Goal: Check status

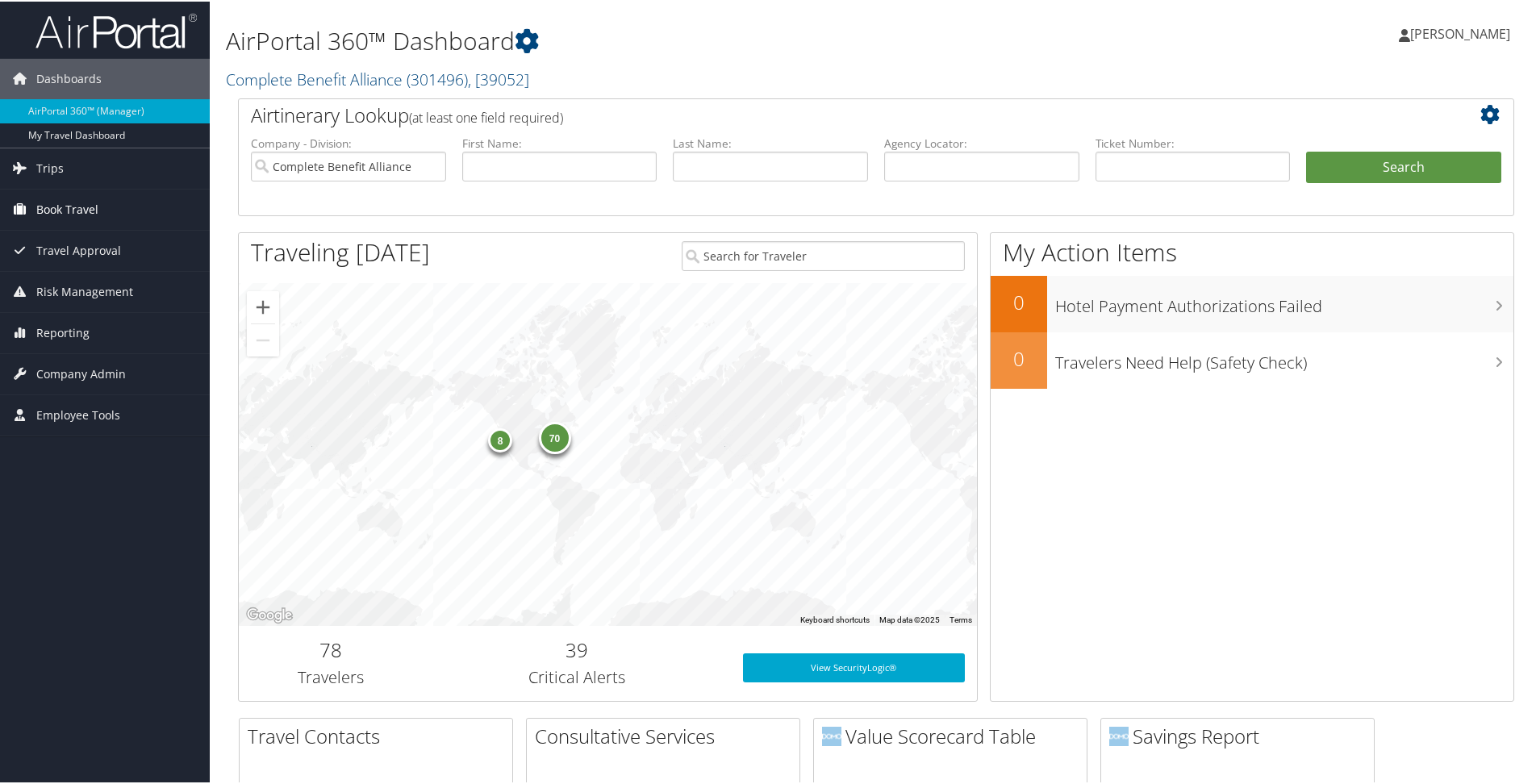
click at [82, 213] on span "Book Travel" at bounding box center [67, 208] width 62 height 41
click at [79, 162] on link "Trips" at bounding box center [105, 167] width 210 height 41
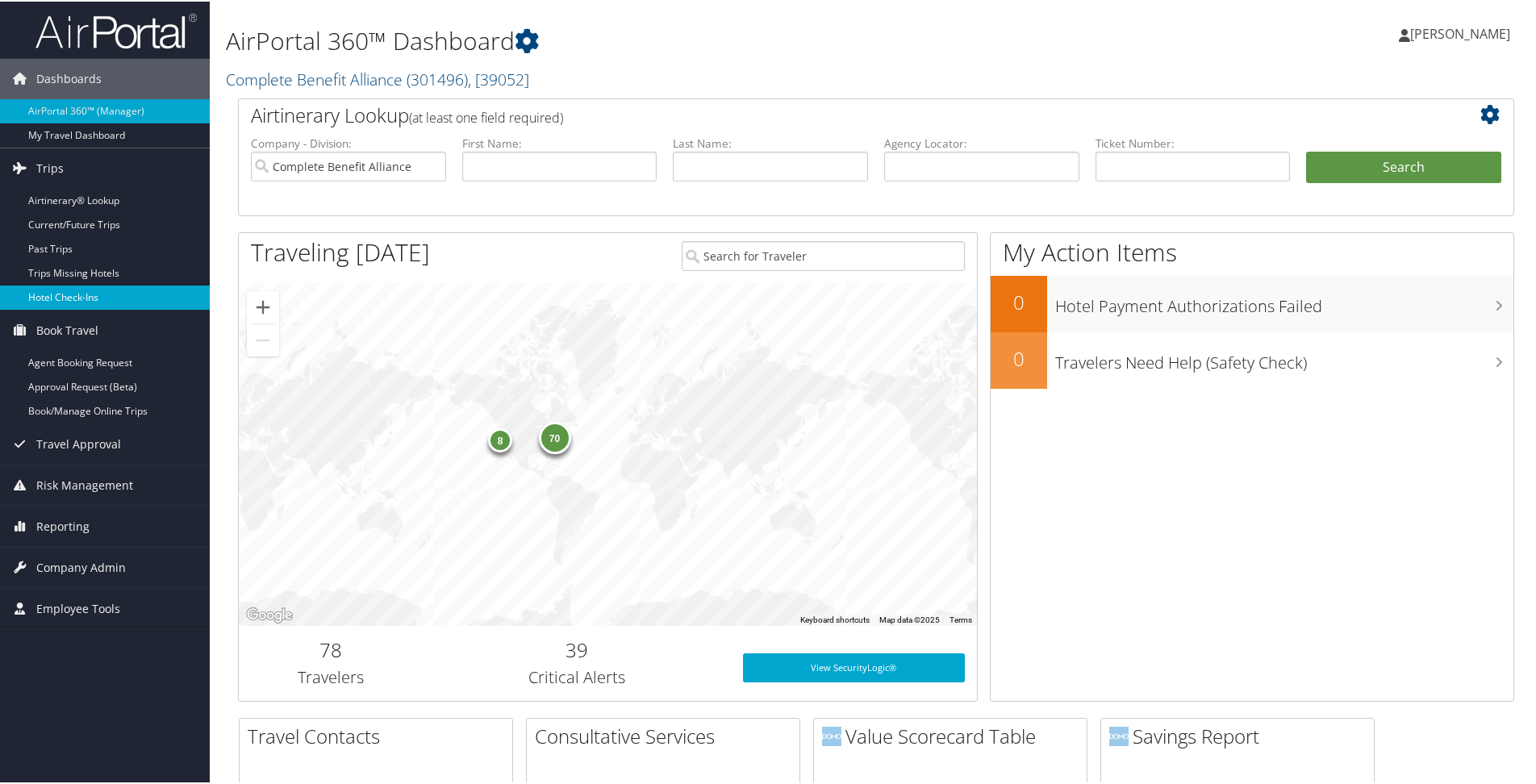
click at [62, 288] on link "Hotel Check-ins" at bounding box center [105, 296] width 210 height 24
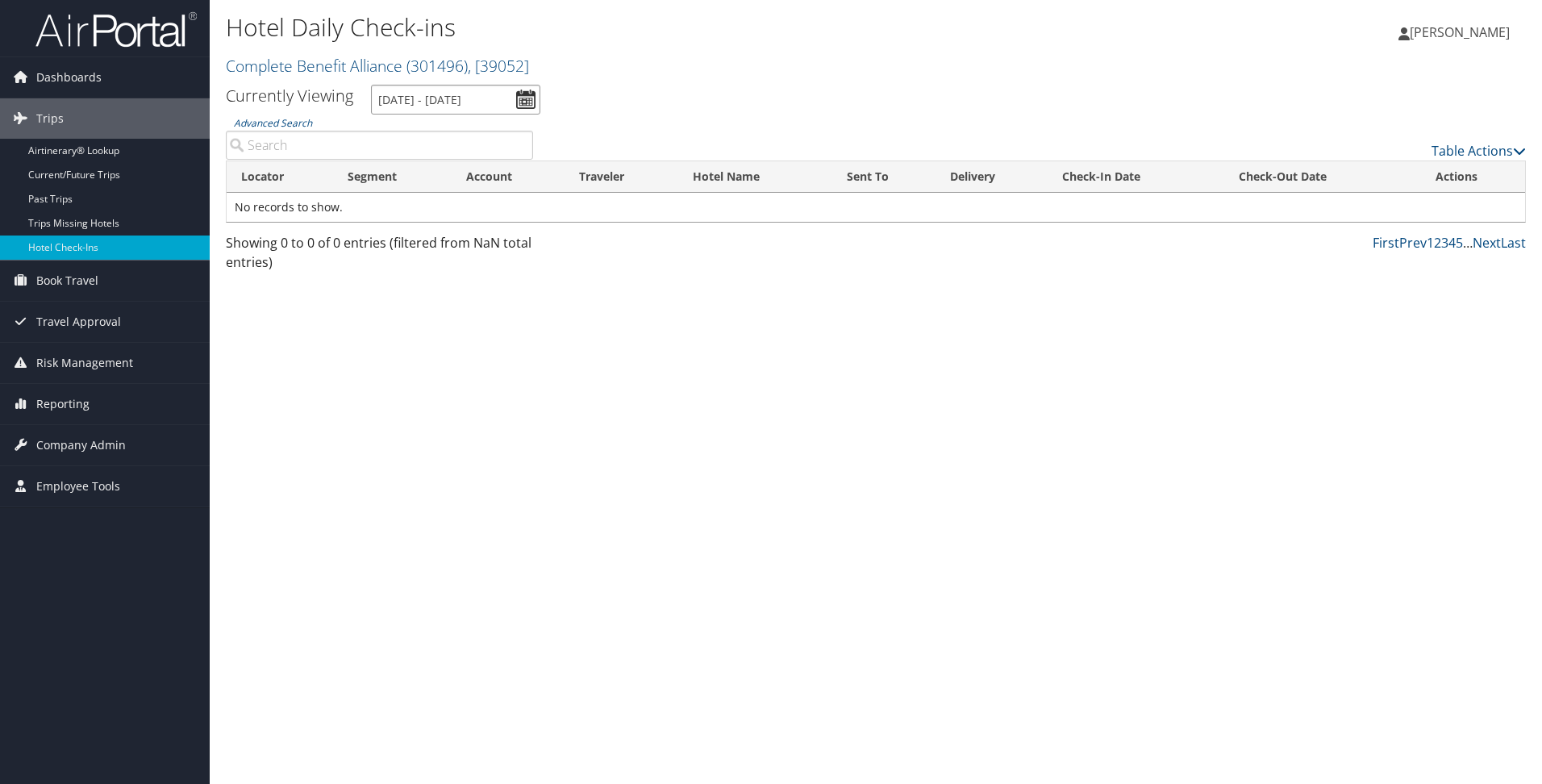
click at [484, 102] on input "[DATE] - [DATE]" at bounding box center [456, 99] width 169 height 30
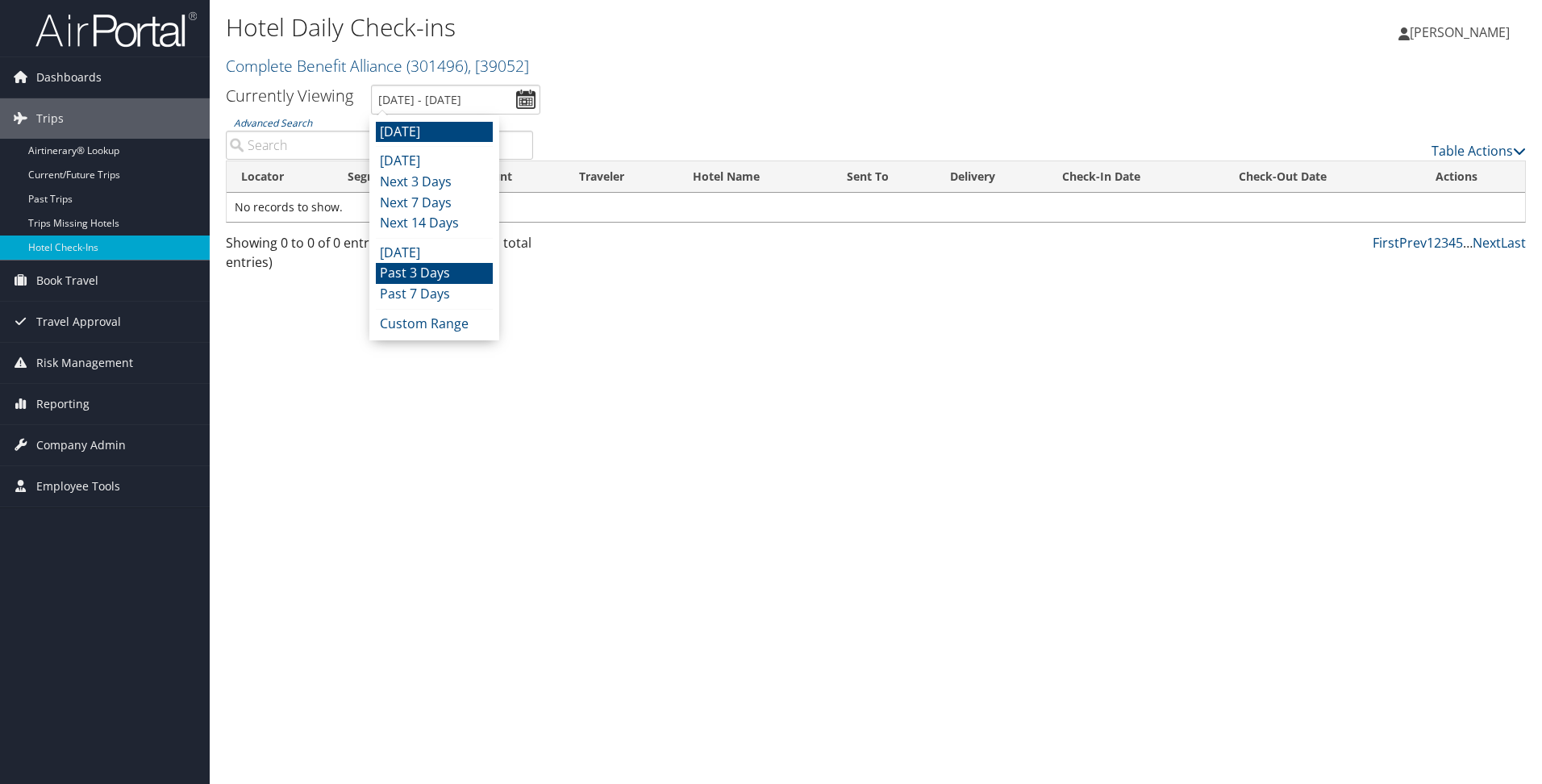
click at [450, 282] on li "Past 3 Days" at bounding box center [434, 274] width 117 height 21
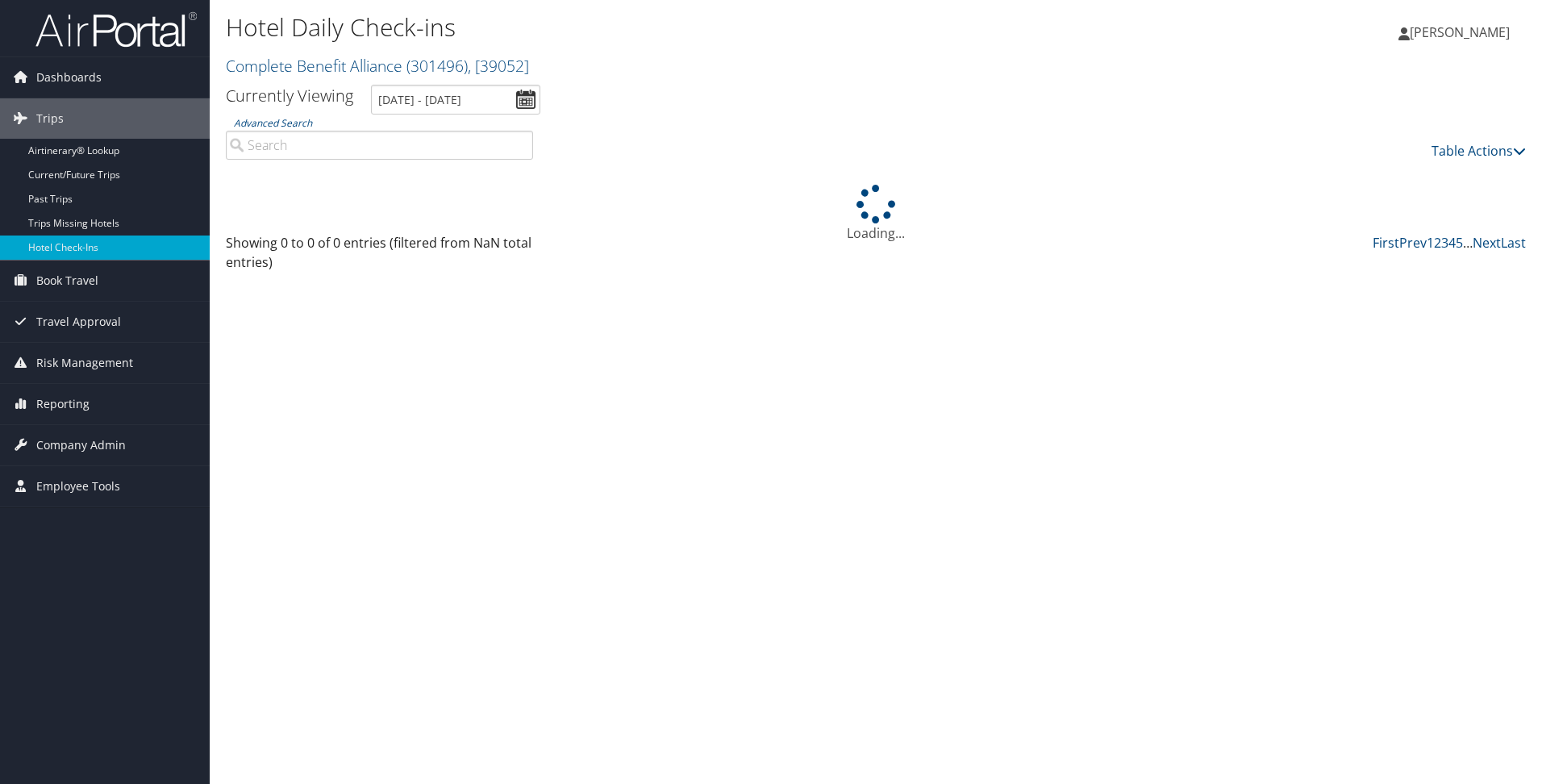
type input "[DATE] - [DATE]"
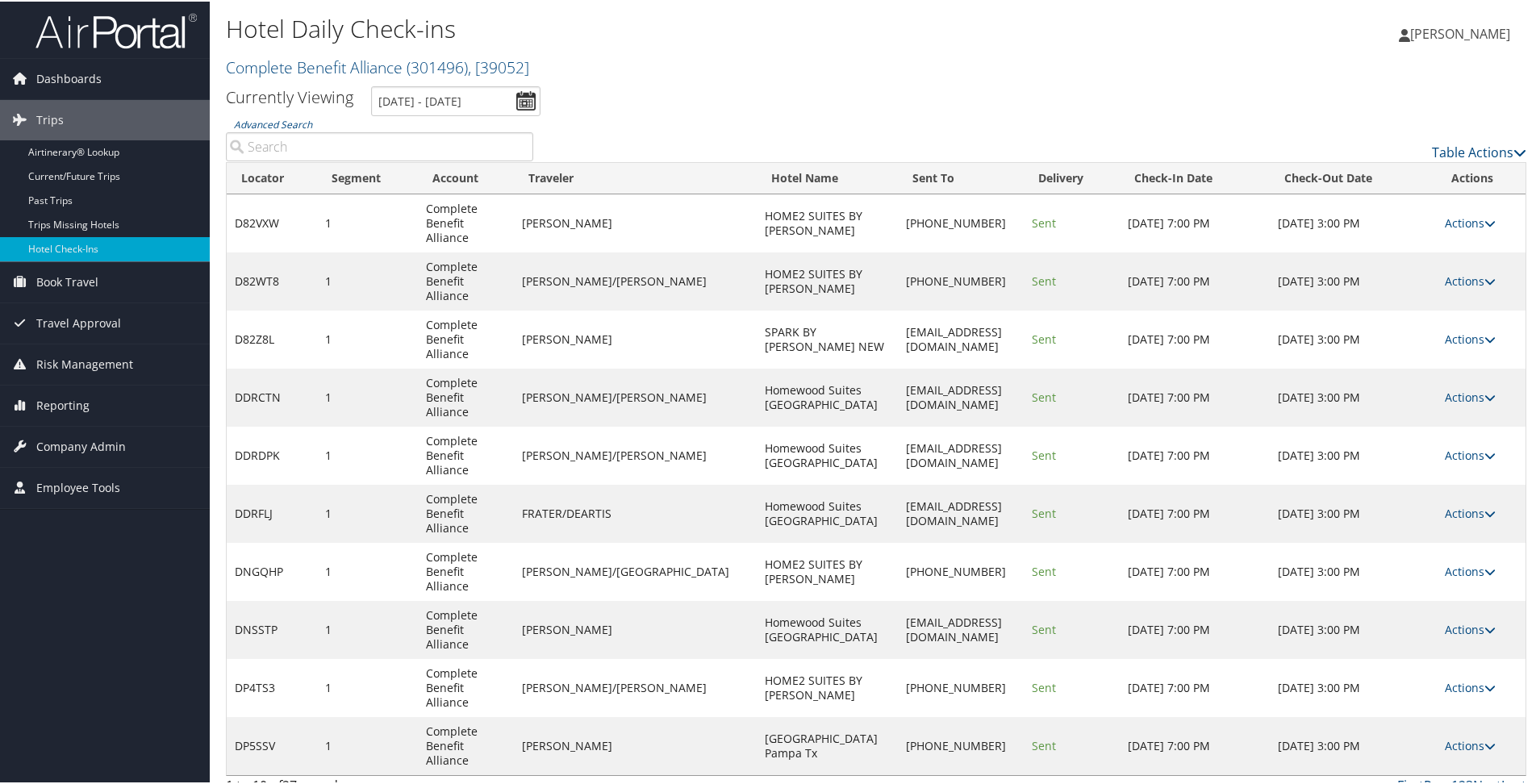
scroll to position [18, 0]
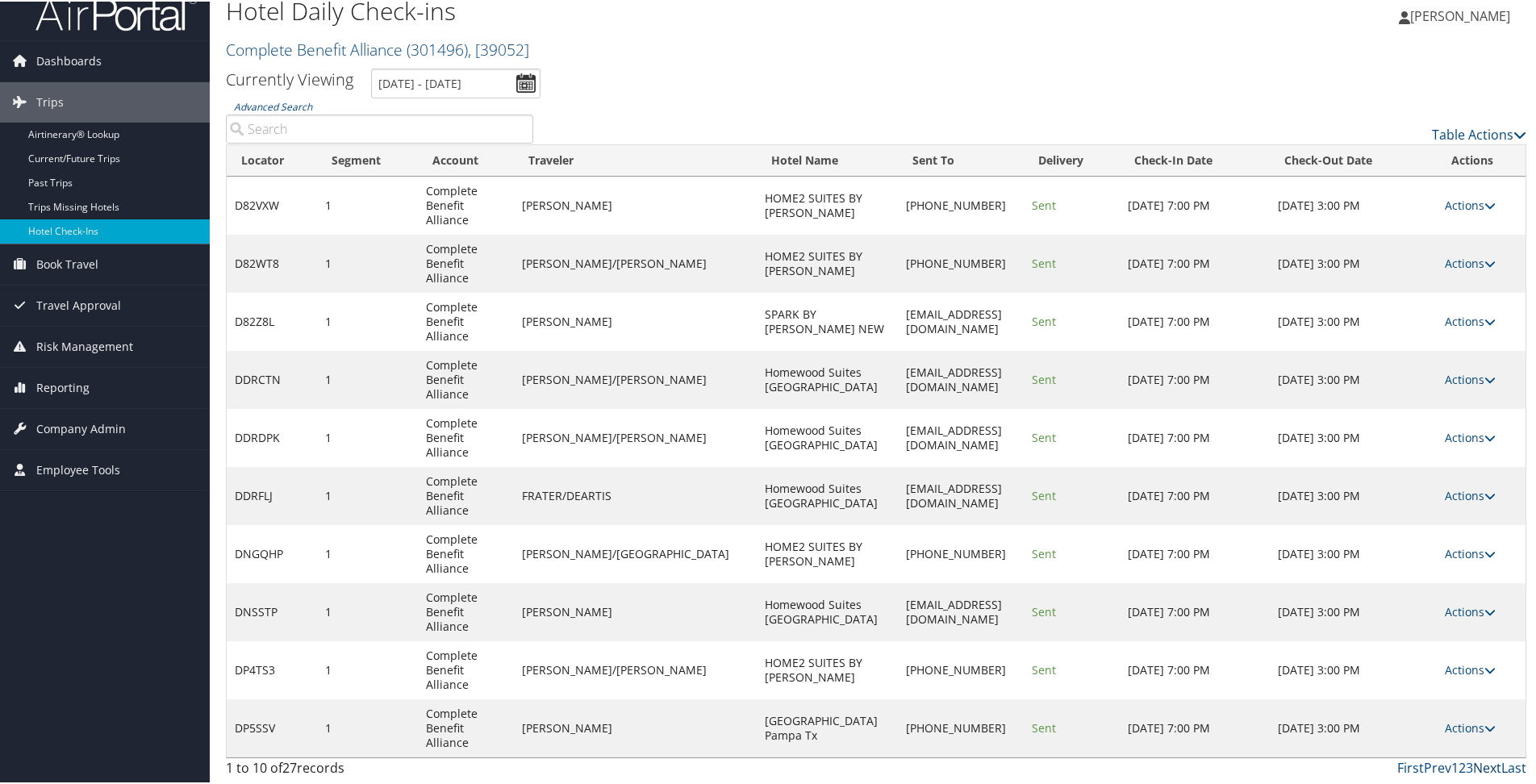
click at [1481, 768] on link "Next" at bounding box center [1486, 766] width 28 height 18
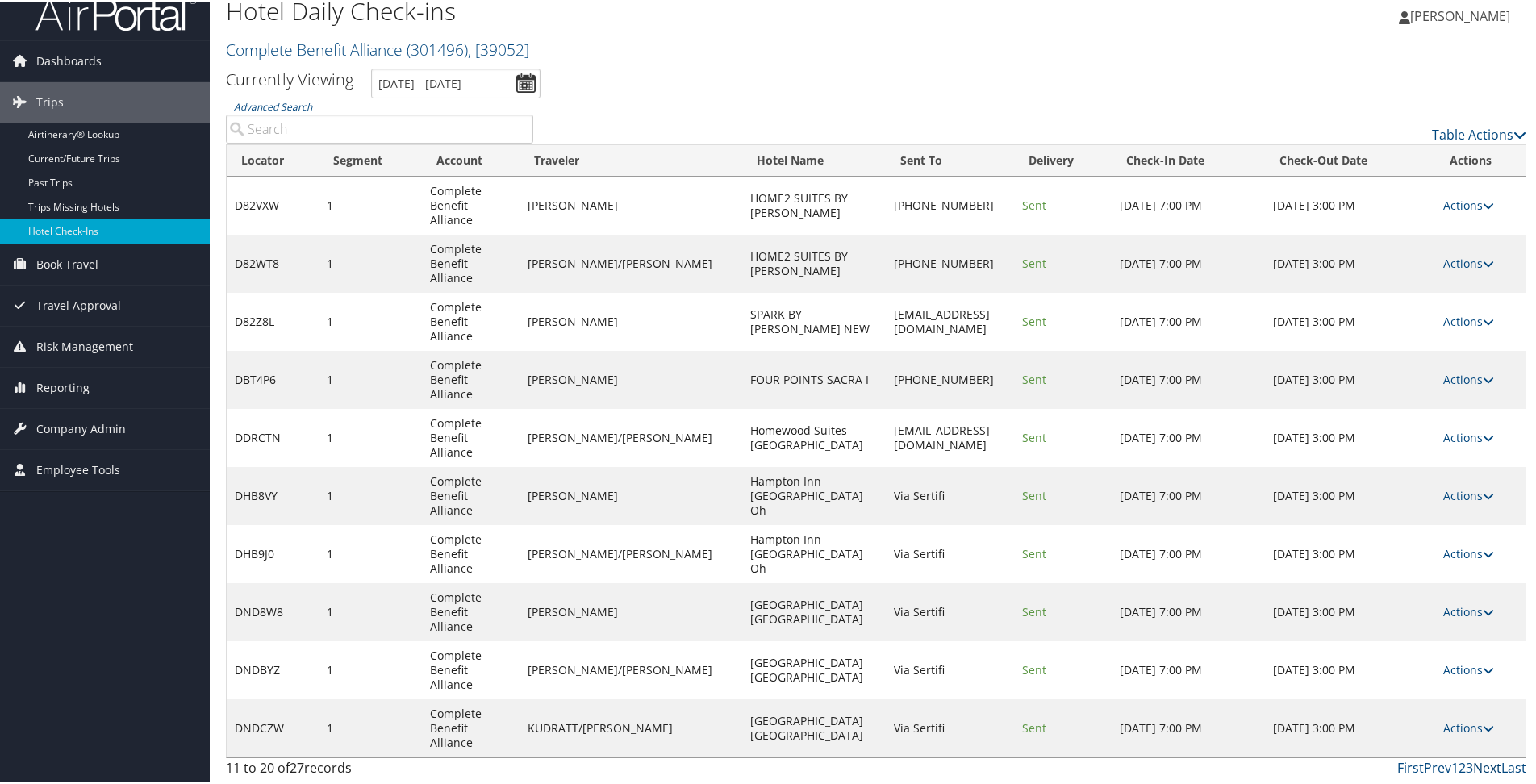
drag, startPoint x: 1481, startPoint y: 768, endPoint x: 1189, endPoint y: 659, distance: 311.7
click at [1219, 706] on div "Advanced Search Table Actions Loading... Locator Segment Account Traveler Hotel…" at bounding box center [876, 440] width 1300 height 687
click at [1473, 379] on link "Actions" at bounding box center [1468, 378] width 51 height 15
click at [1419, 427] on link "Logs" at bounding box center [1417, 429] width 138 height 28
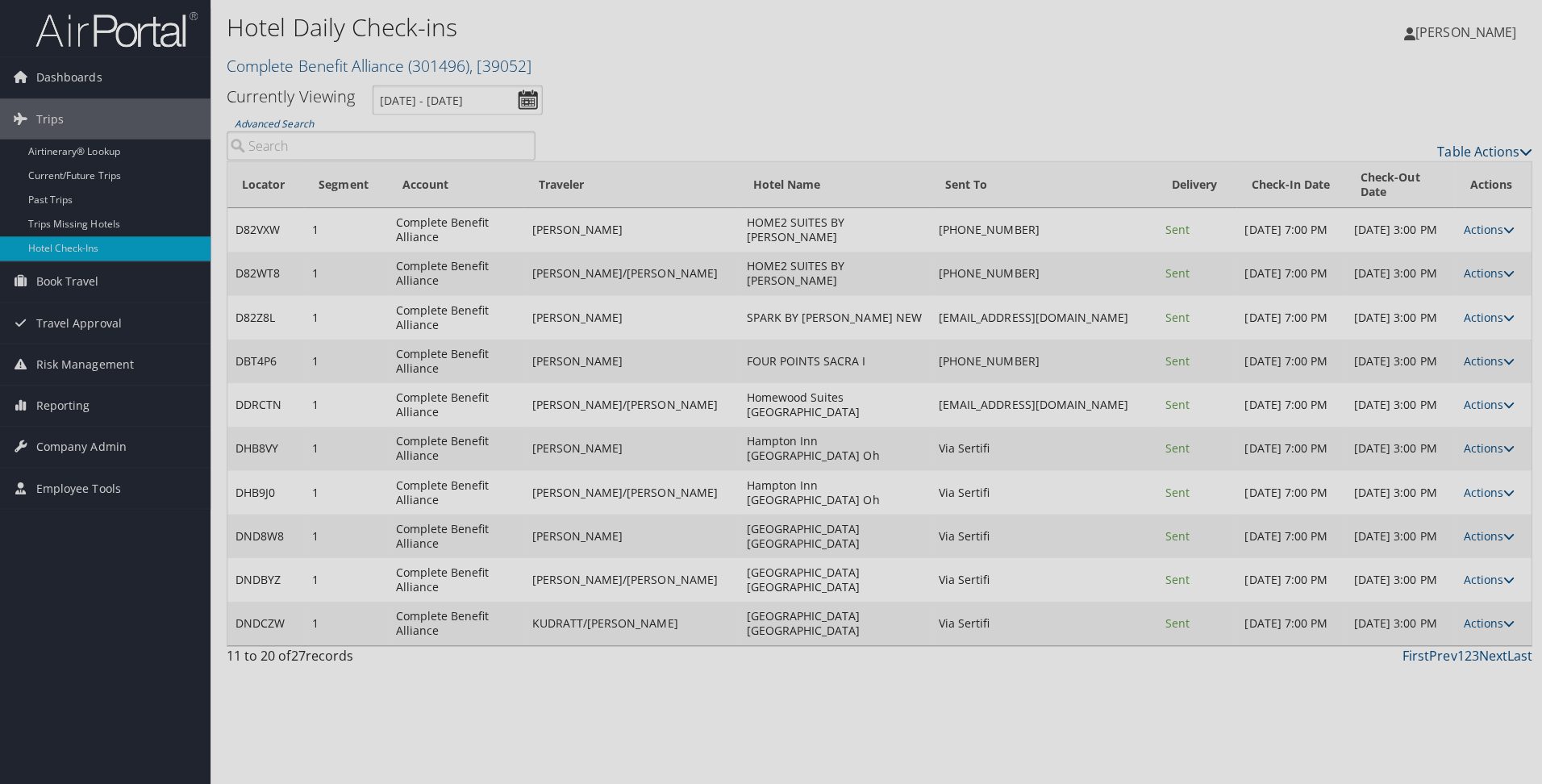
scroll to position [0, 0]
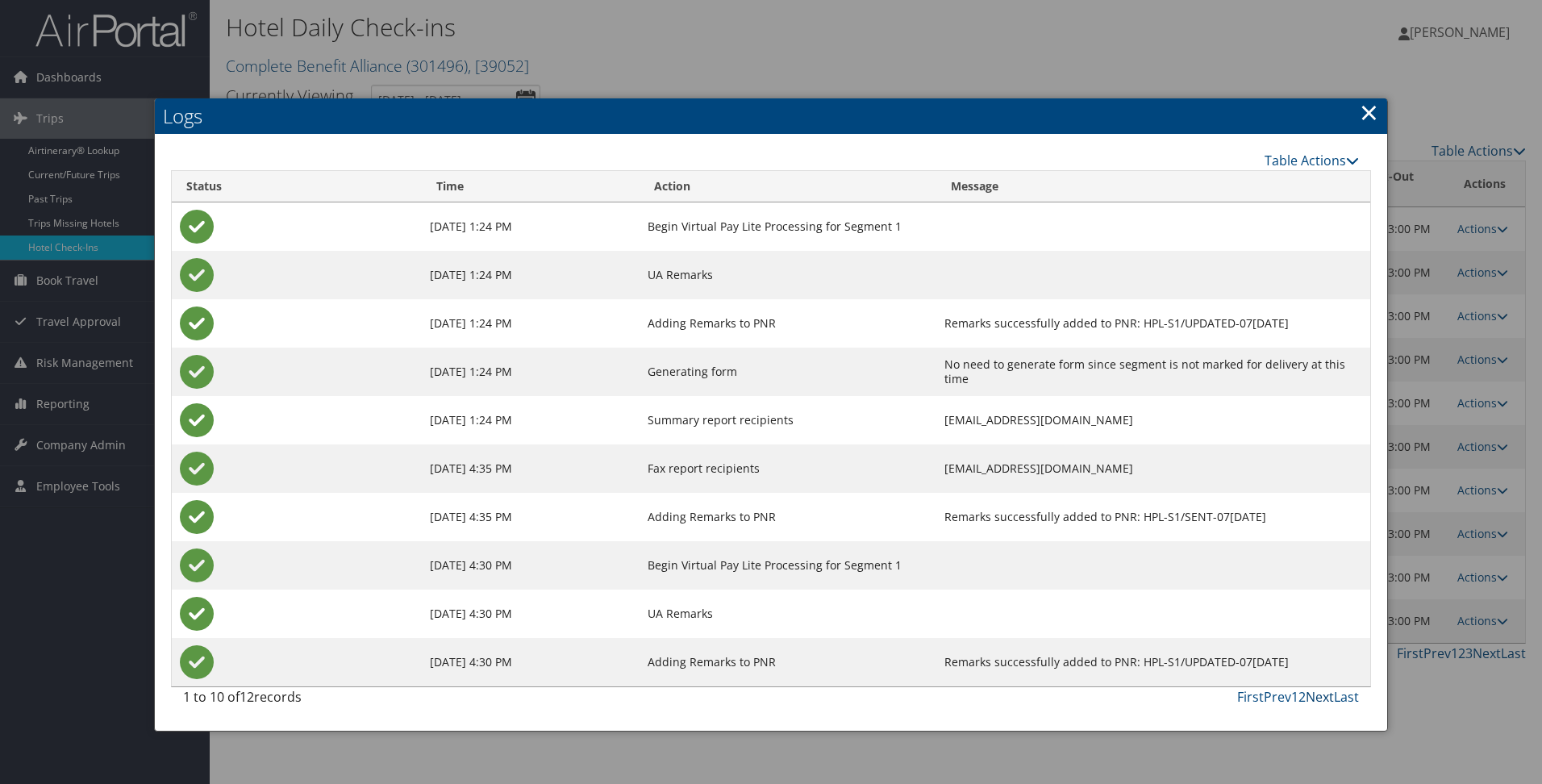
click at [1322, 700] on link "Next" at bounding box center [1320, 697] width 28 height 18
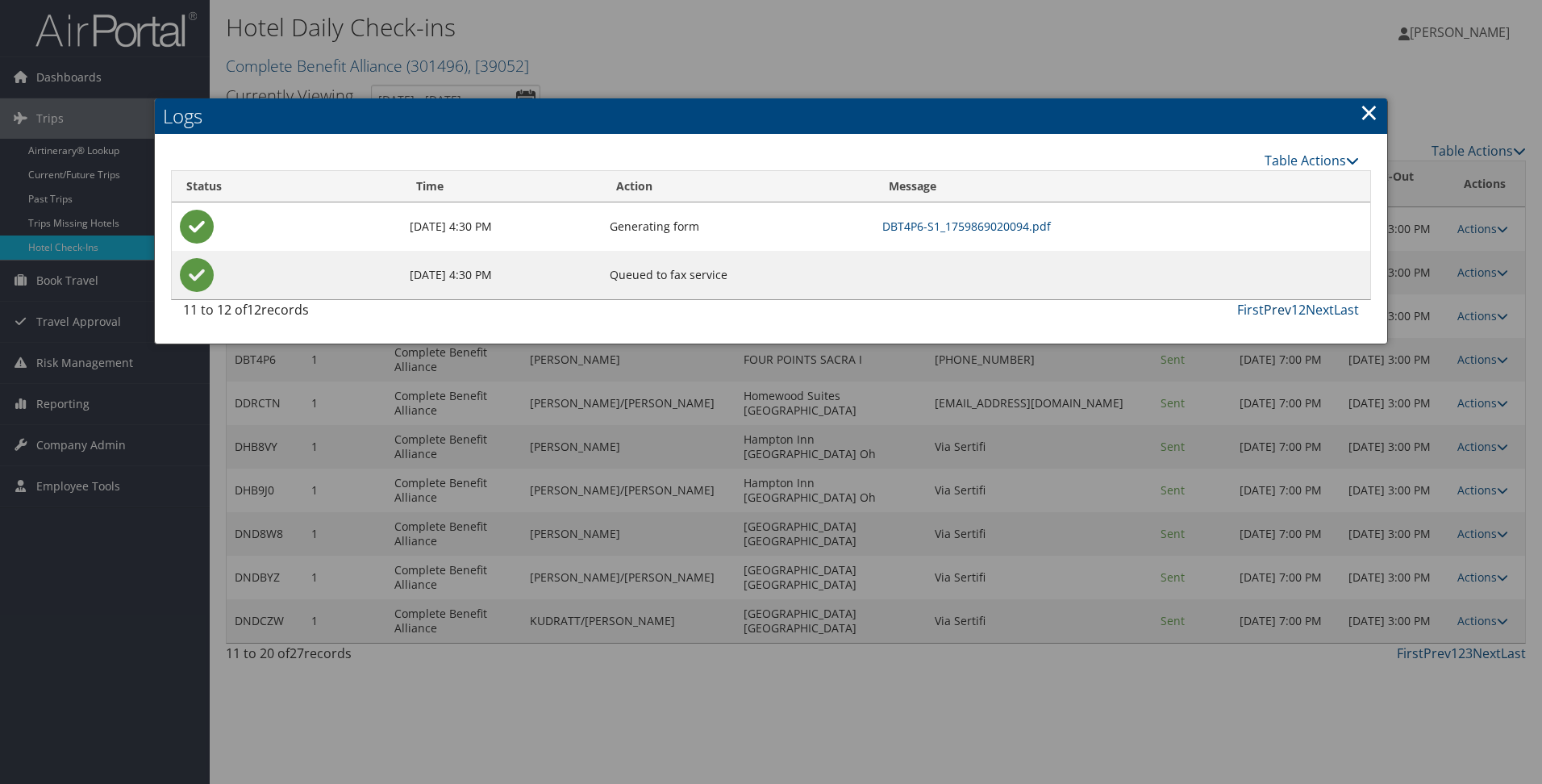
click at [1280, 311] on link "Prev" at bounding box center [1278, 310] width 28 height 18
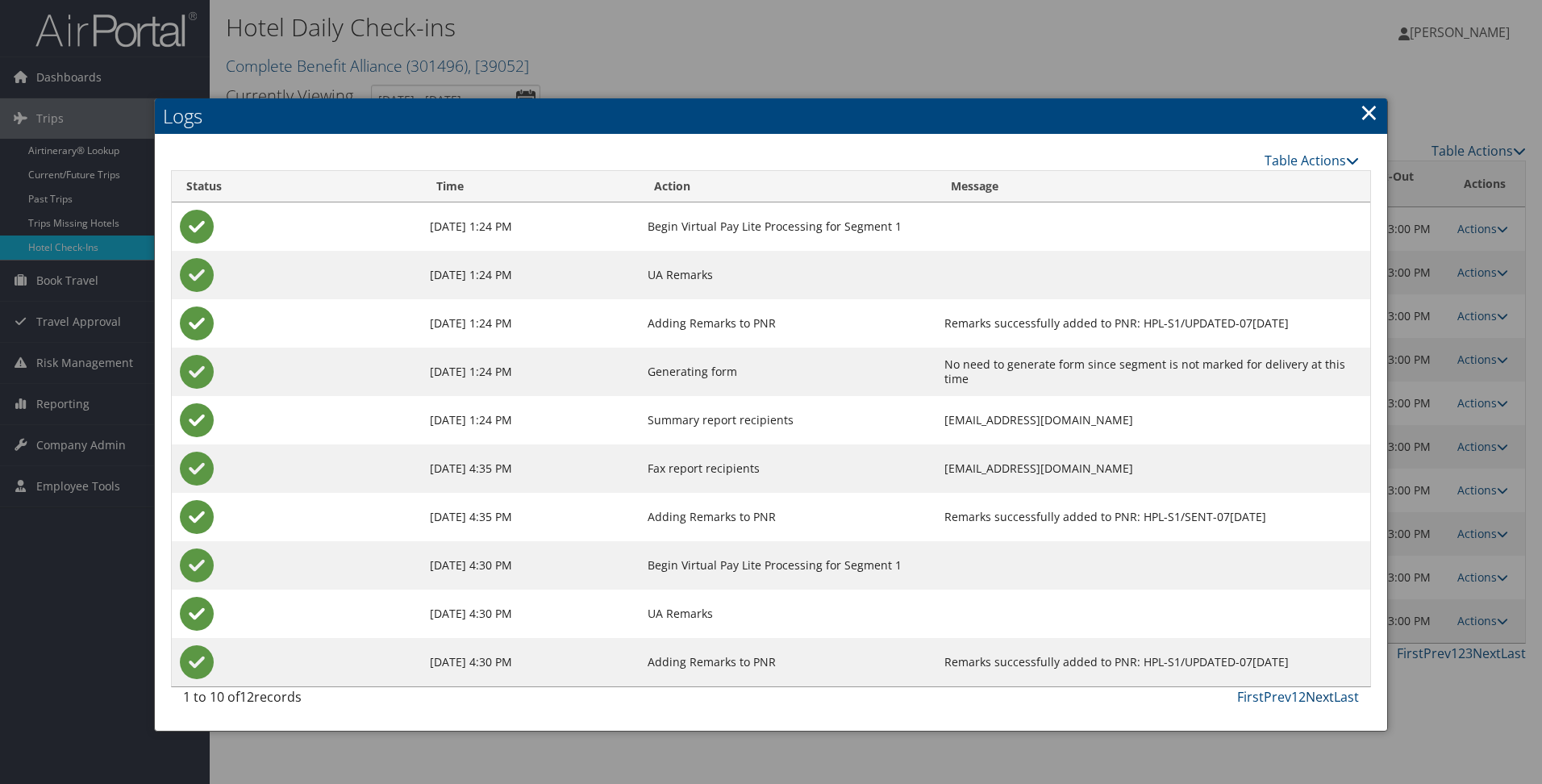
click at [1321, 703] on link "Next" at bounding box center [1320, 697] width 28 height 18
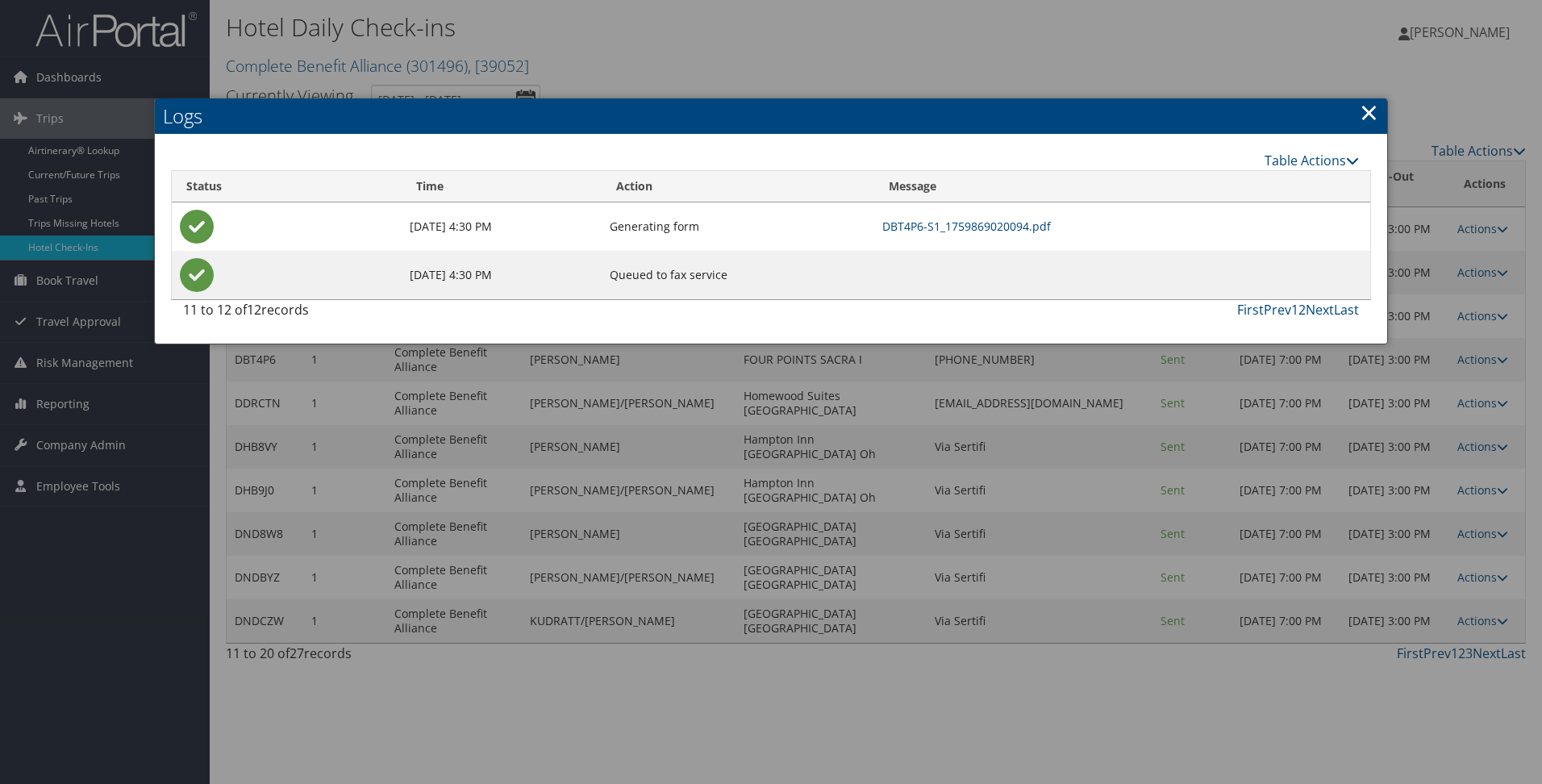
click at [1366, 105] on link "×" at bounding box center [1369, 112] width 19 height 32
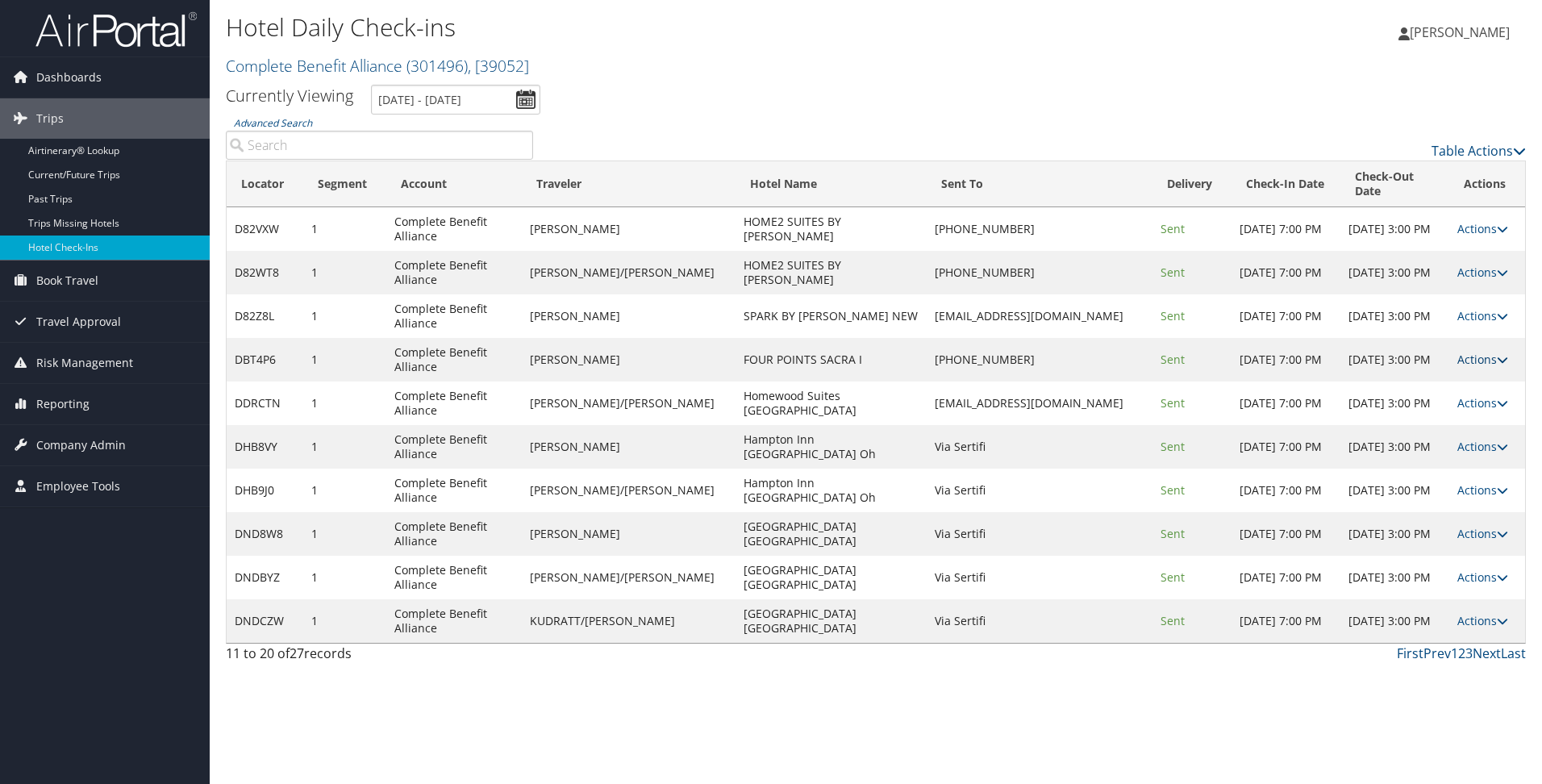
click at [1498, 359] on icon at bounding box center [1503, 360] width 11 height 11
click at [1457, 440] on link "Delivery Information" at bounding box center [1433, 438] width 138 height 28
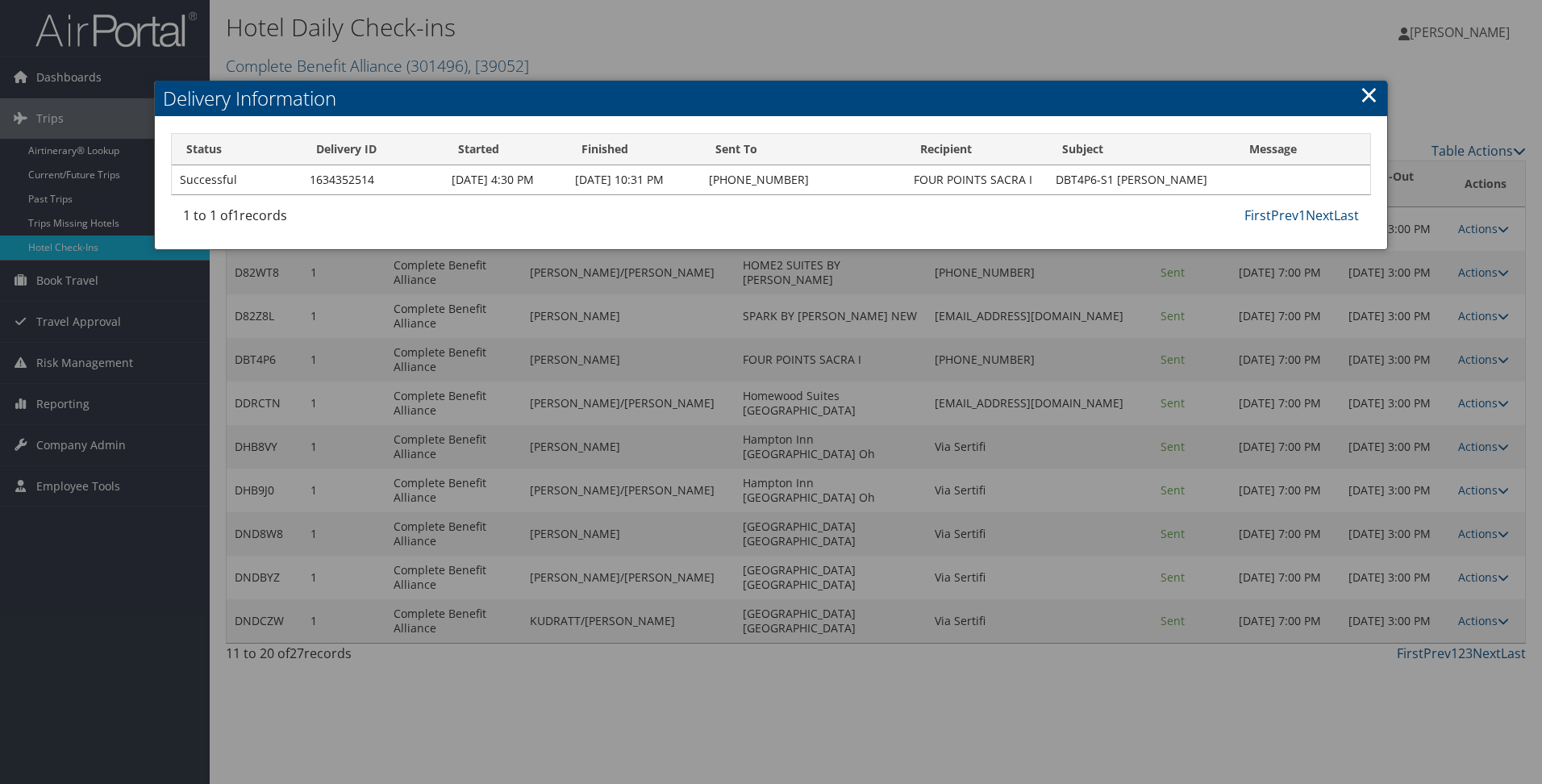
click at [1362, 92] on link "×" at bounding box center [1369, 94] width 19 height 32
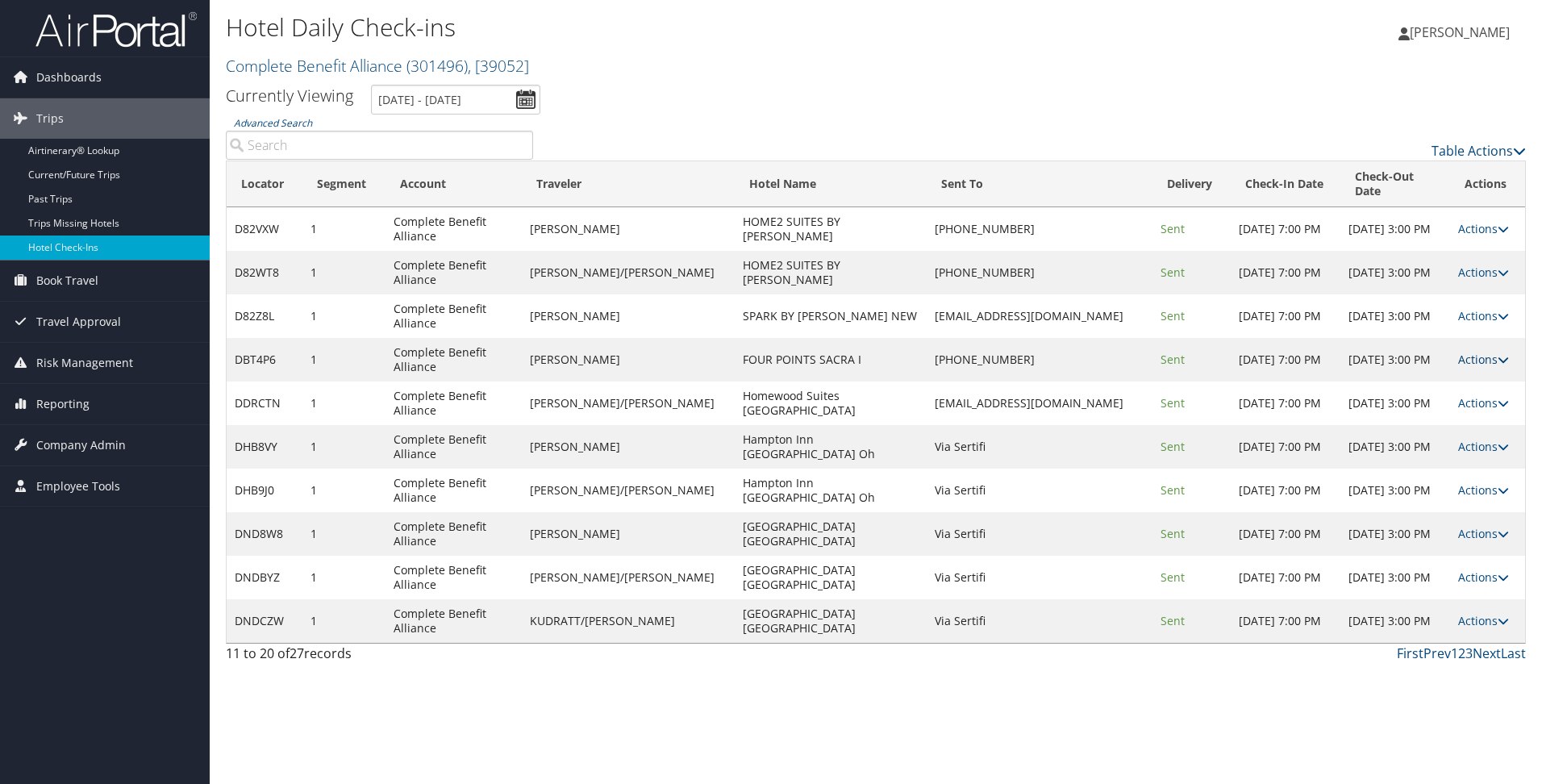
click at [1468, 366] on link "Actions" at bounding box center [1483, 359] width 51 height 15
click at [1421, 437] on link "Delivery Information" at bounding box center [1433, 438] width 138 height 28
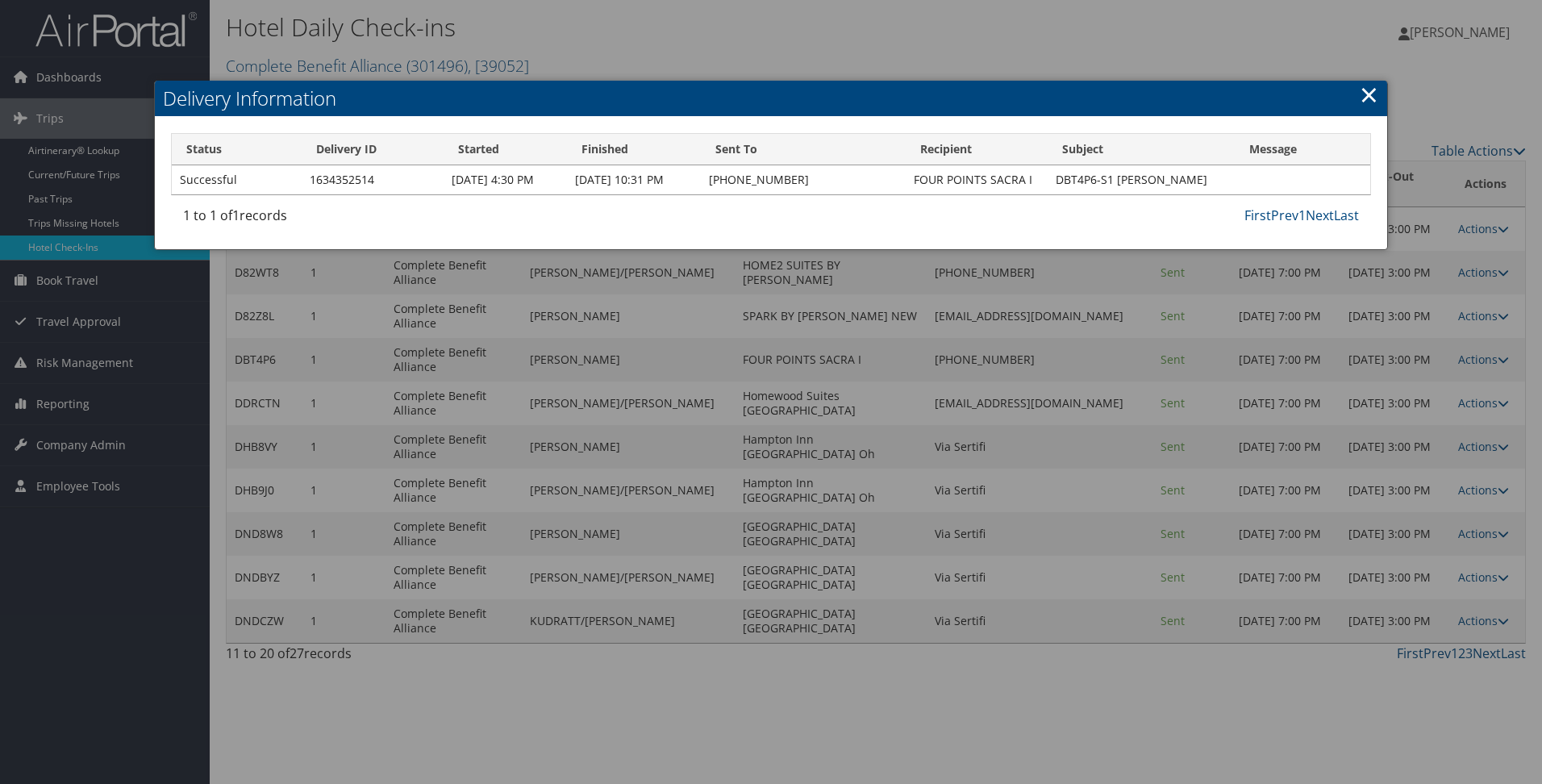
click at [386, 233] on div "1 to 1 of 1 records" at bounding box center [320, 219] width 276 height 28
